Goal: Task Accomplishment & Management: Use online tool/utility

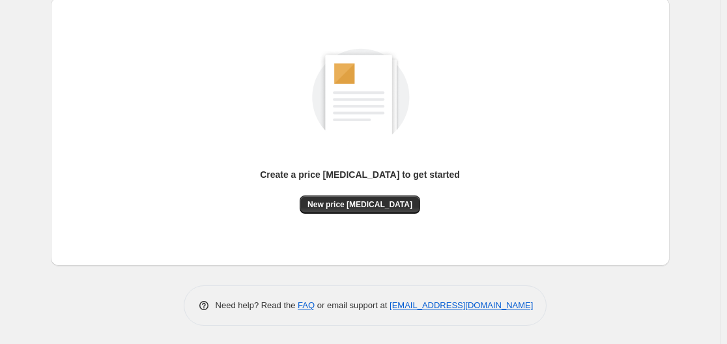
scroll to position [144, 0]
click at [348, 198] on button "New price change job" at bounding box center [360, 204] width 120 height 18
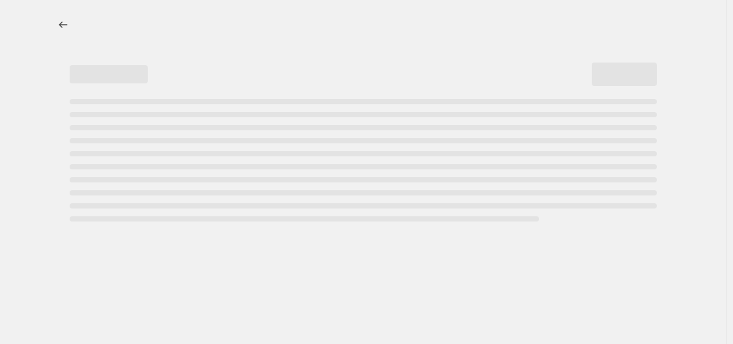
select select "percentage"
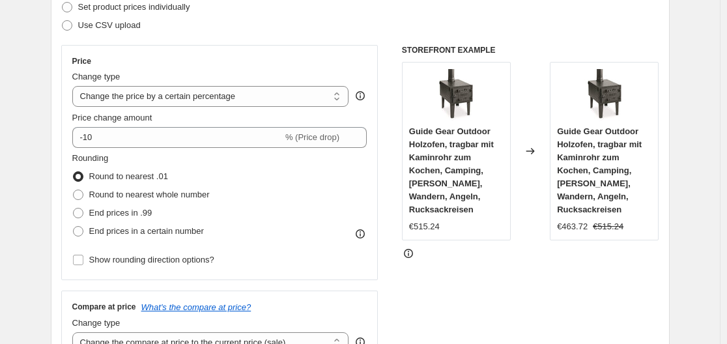
scroll to position [195, 0]
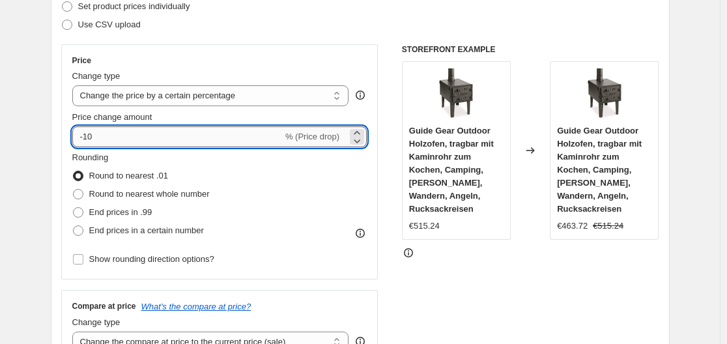
click at [217, 139] on input "-10" at bounding box center [177, 136] width 210 height 21
type input "-1"
type input "-35"
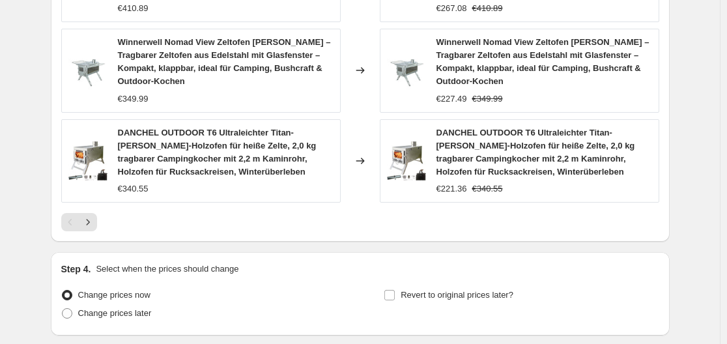
scroll to position [1042, 0]
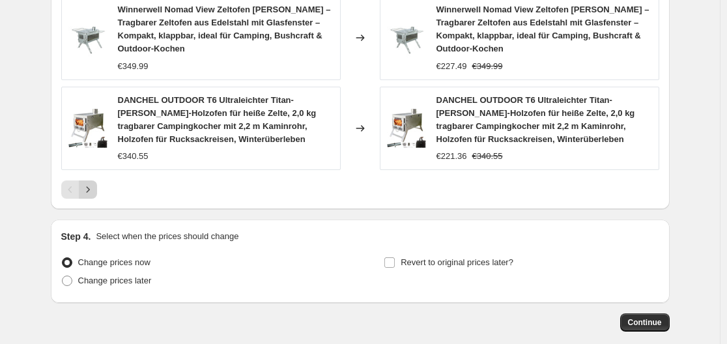
click at [92, 183] on icon "Next" at bounding box center [87, 189] width 13 height 13
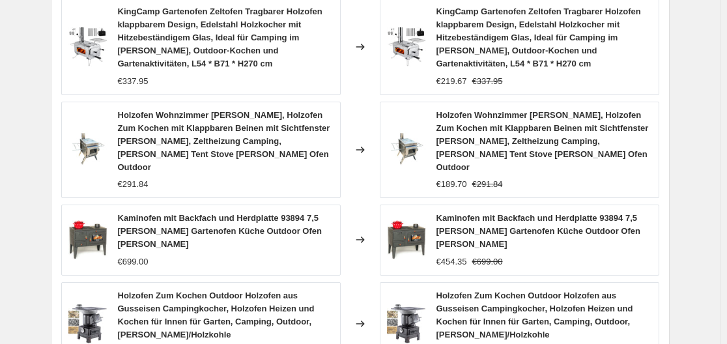
scroll to position [1084, 0]
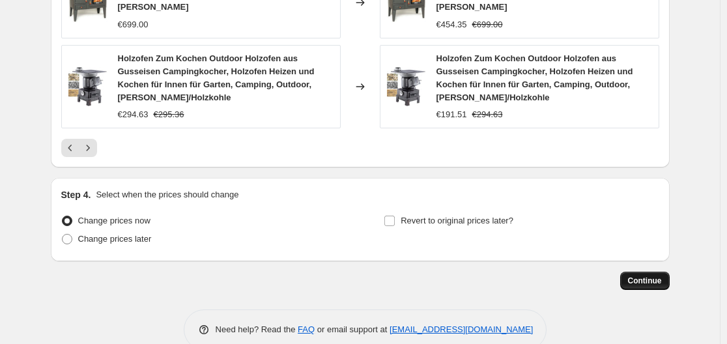
click at [633, 272] on button "Continue" at bounding box center [644, 281] width 49 height 18
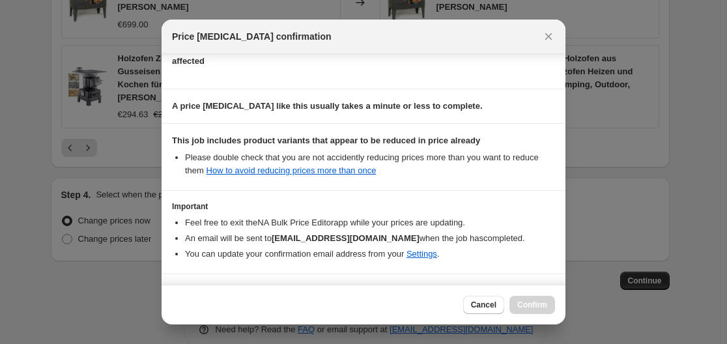
scroll to position [204, 0]
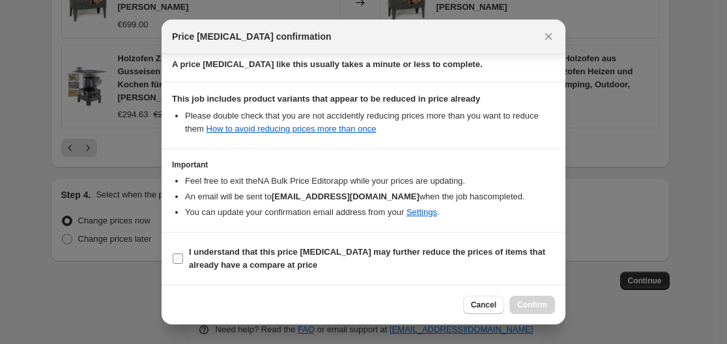
click at [178, 261] on input "I understand that this price change job may further reduce the prices of items …" at bounding box center [178, 258] width 10 height 10
checkbox input "true"
click at [524, 304] on span "Confirm" at bounding box center [532, 305] width 30 height 10
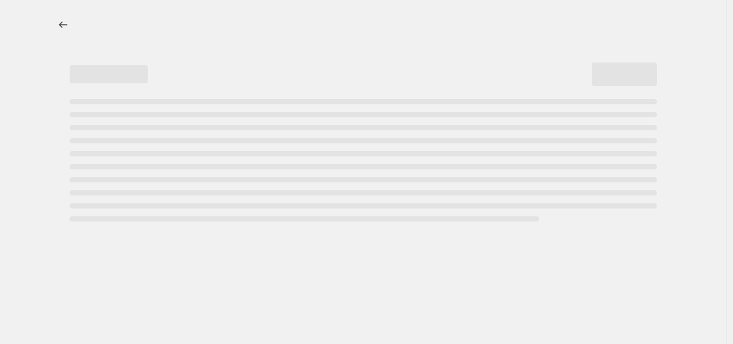
select select "percentage"
